Goal: Contribute content: Add original content to the website for others to see

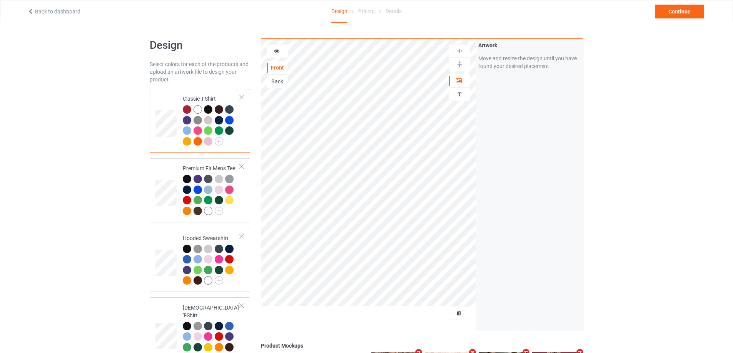
click at [460, 317] on div at bounding box center [459, 314] width 21 height 8
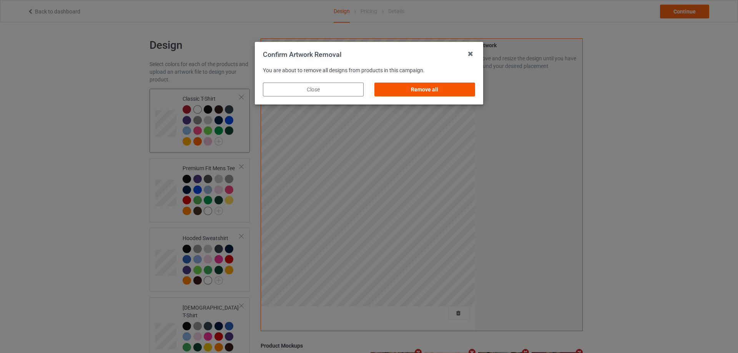
click at [456, 85] on div "Remove all" at bounding box center [425, 90] width 101 height 14
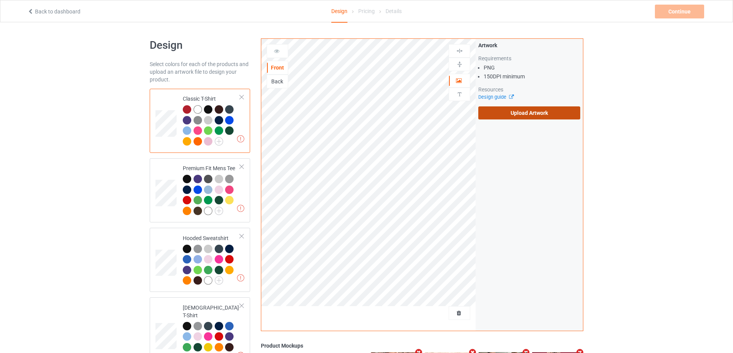
click at [520, 115] on label "Upload Artwork" at bounding box center [529, 113] width 102 height 13
click at [0, 0] on input "Upload Artwork" at bounding box center [0, 0] width 0 height 0
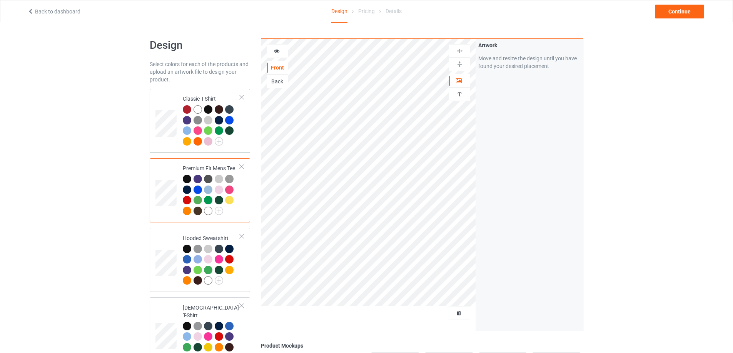
click at [200, 109] on div at bounding box center [197, 109] width 8 height 8
click at [197, 108] on div at bounding box center [197, 109] width 8 height 8
click at [65, 11] on link "Back to dashboard" at bounding box center [53, 11] width 53 height 6
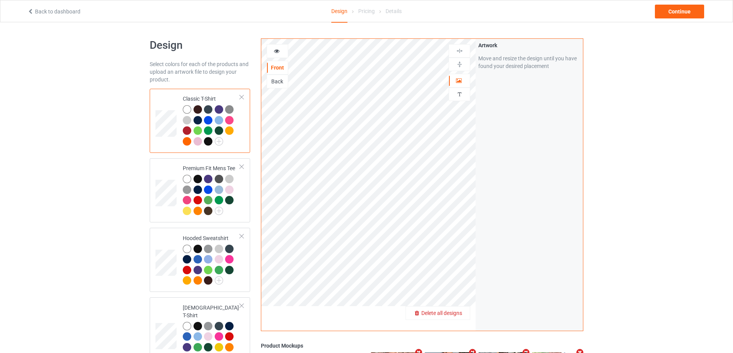
click at [460, 312] on span "Delete all designs" at bounding box center [441, 313] width 41 height 6
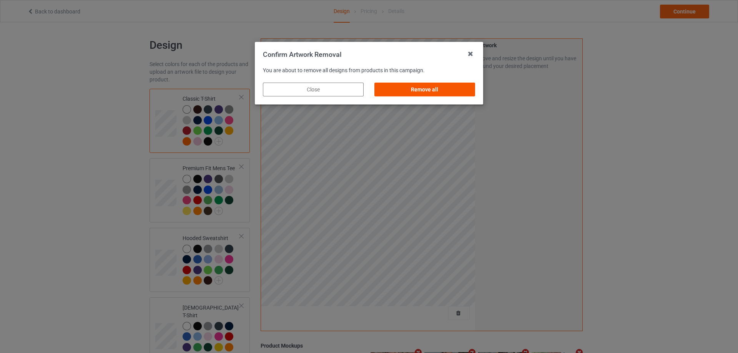
click at [446, 84] on div "Remove all" at bounding box center [425, 90] width 101 height 14
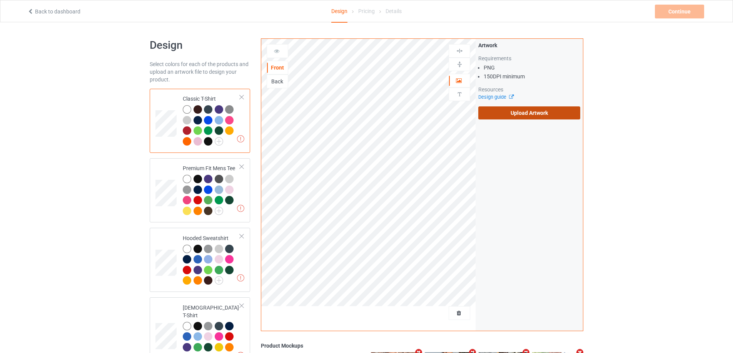
click at [530, 108] on label "Upload Artwork" at bounding box center [529, 113] width 102 height 13
click at [0, 0] on input "Upload Artwork" at bounding box center [0, 0] width 0 height 0
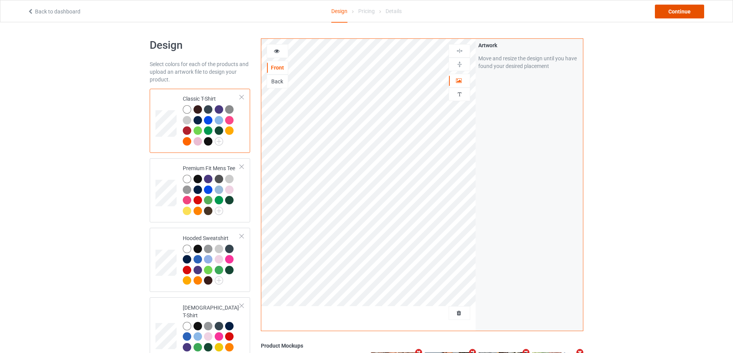
click at [688, 6] on div "Continue" at bounding box center [679, 12] width 49 height 14
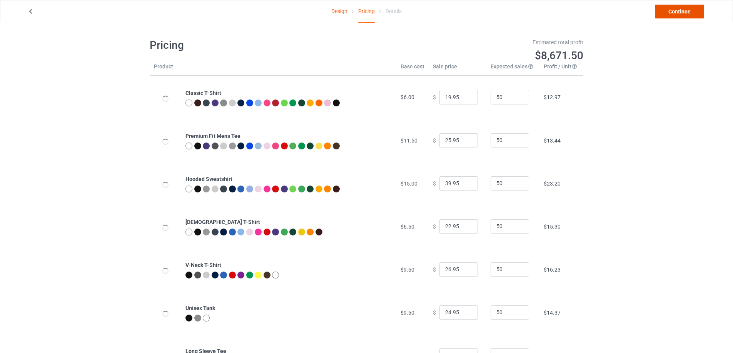
click at [687, 10] on link "Continue" at bounding box center [679, 12] width 49 height 14
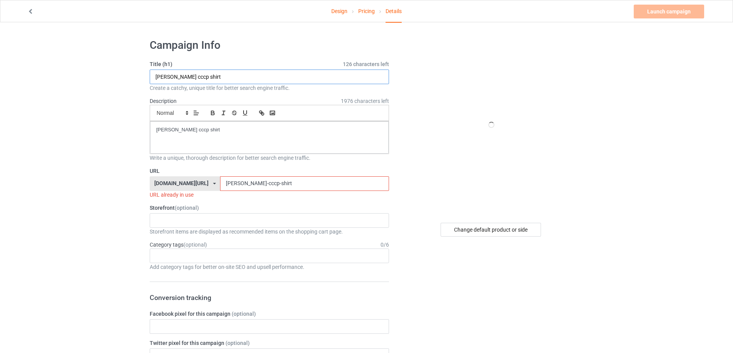
paste input "uperman Captain U-Turn Wef mincer"
type input "Superman Captain U-Turn Wef mincer shirt"
drag, startPoint x: 222, startPoint y: 130, endPoint x: 83, endPoint y: 131, distance: 138.4
drag, startPoint x: 267, startPoint y: 185, endPoint x: 99, endPoint y: 183, distance: 167.7
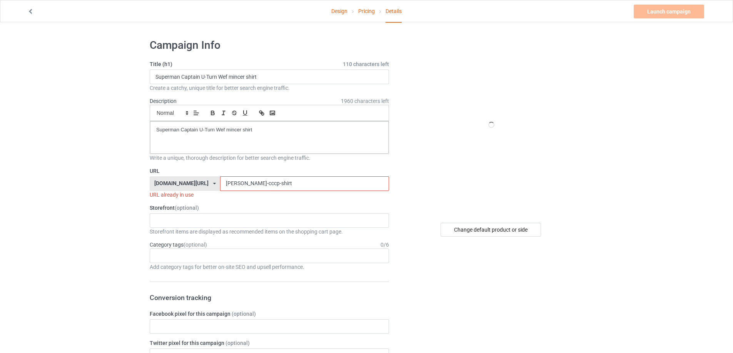
paste input "uperman-captain-u-turn-wef-mincer"
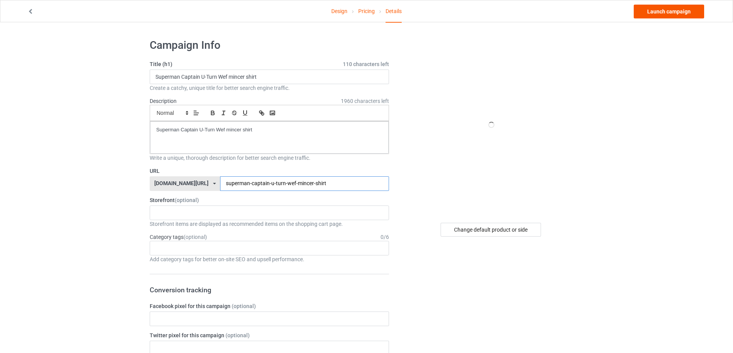
type input "superman-captain-u-turn-wef-mincer-shirt"
click at [676, 13] on link "Launch campaign" at bounding box center [668, 12] width 70 height 14
